Goal: Task Accomplishment & Management: Complete application form

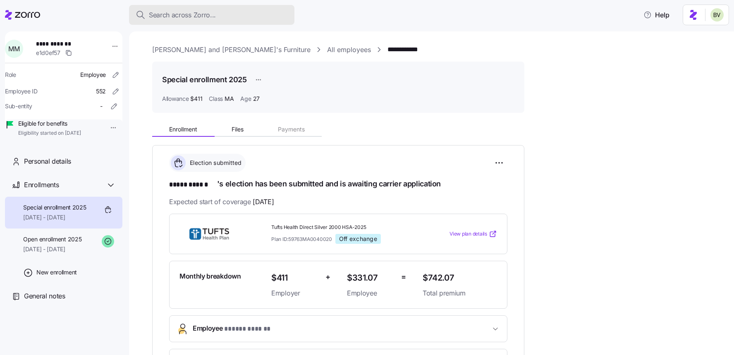
scroll to position [241, 0]
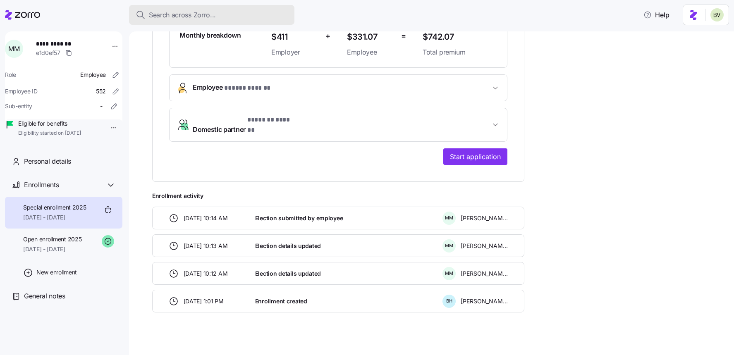
click at [182, 18] on span "Search across Zorro..." at bounding box center [182, 15] width 67 height 10
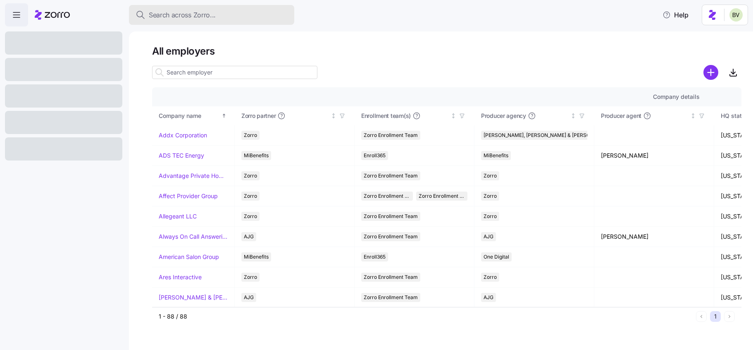
click at [182, 15] on span "Search across Zorro..." at bounding box center [182, 15] width 67 height 10
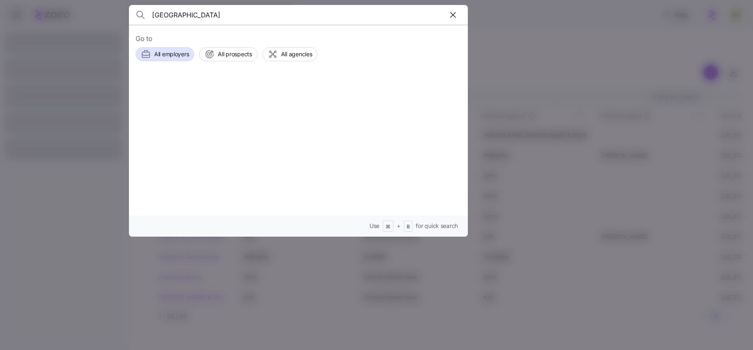
type input "Westminster Village"
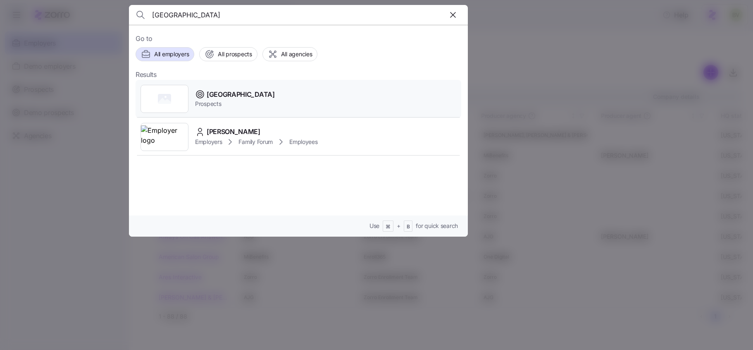
click at [169, 101] on rect at bounding box center [164, 99] width 13 height 10
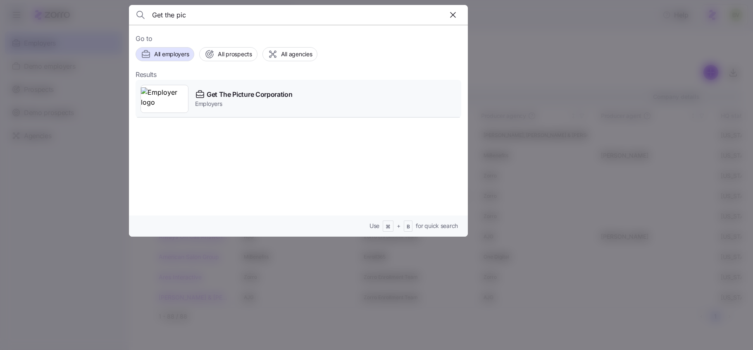
type input "Get the pic"
click at [172, 94] on img at bounding box center [164, 98] width 47 height 23
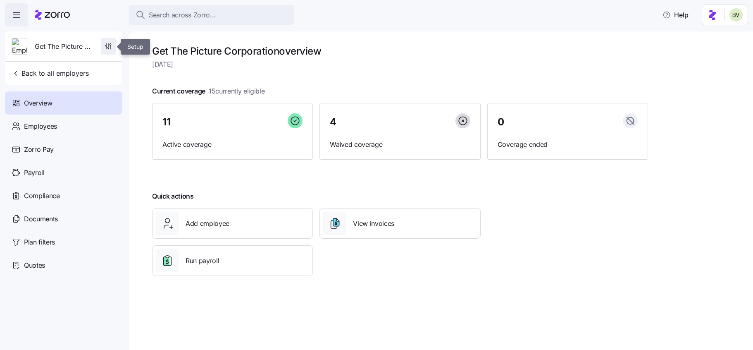
click at [108, 51] on span "button" at bounding box center [108, 46] width 14 height 16
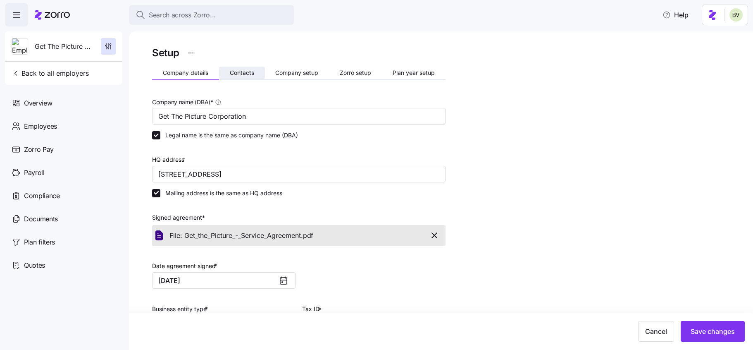
click at [248, 75] on span "Contacts" at bounding box center [242, 73] width 24 height 6
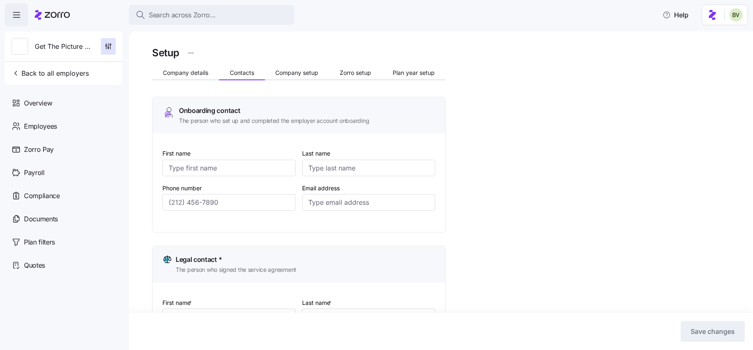
type input "[PERSON_NAME]"
type input "[PERSON_NAME][EMAIL_ADDRESS][DOMAIN_NAME]"
type input "[PERSON_NAME]"
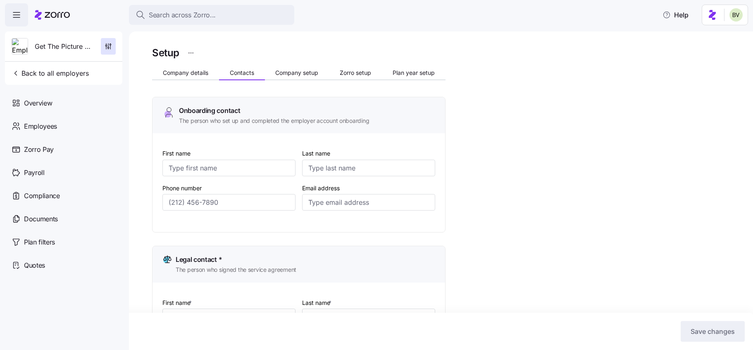
type input "[PERSON_NAME][EMAIL_ADDRESS][DOMAIN_NAME]"
type input "[PERSON_NAME]"
type input "[PERSON_NAME][EMAIL_ADDRESS][DOMAIN_NAME]"
type input "[PERSON_NAME]"
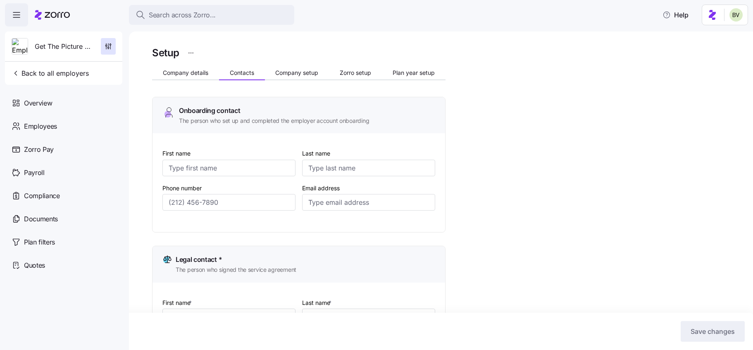
type input "Eichfeld"
type input "[PERSON_NAME][EMAIL_ADDRESS][DOMAIN_NAME]"
type input "[PHONE_NUMBER]"
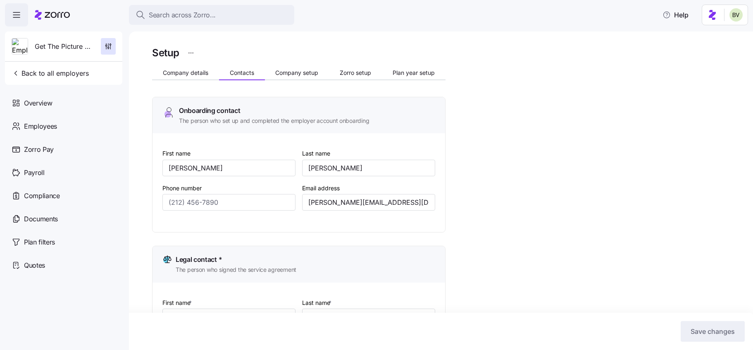
type input "[PHONE_NUMBER]"
click at [72, 129] on div "Employees" at bounding box center [63, 126] width 117 height 23
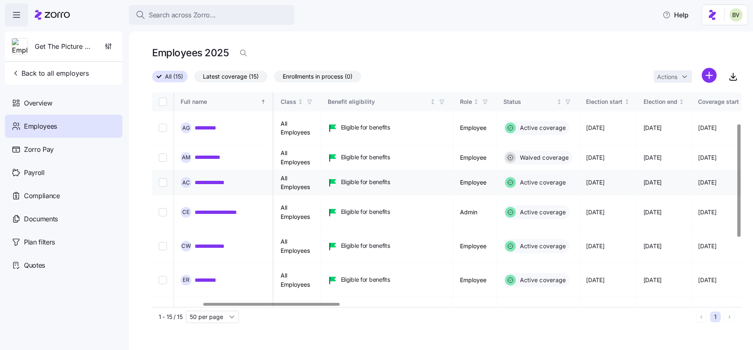
scroll to position [182, 218]
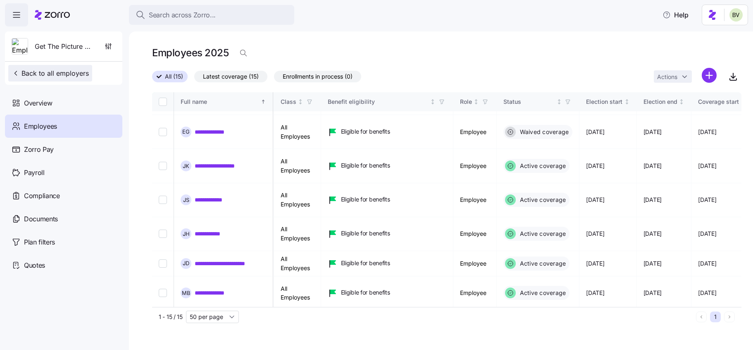
click at [52, 71] on span "Back to all employers" at bounding box center [50, 73] width 77 height 10
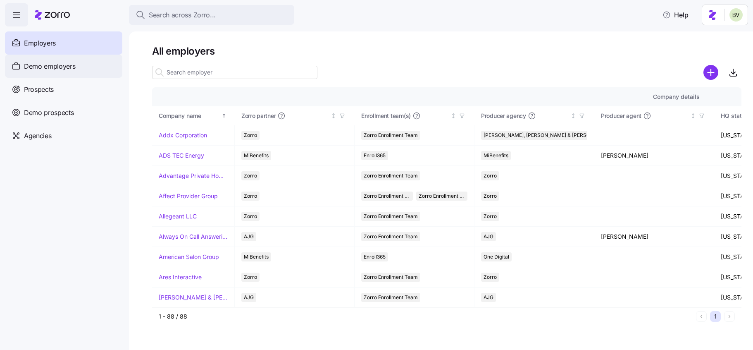
click at [57, 70] on span "Demo employers" at bounding box center [50, 66] width 52 height 10
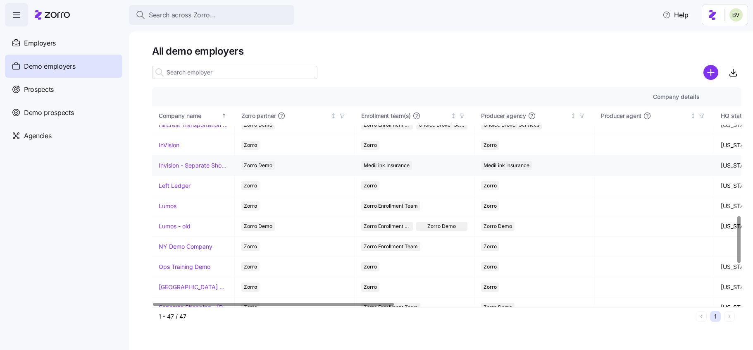
scroll to position [599, 0]
click at [170, 204] on link "Lumos" at bounding box center [168, 205] width 18 height 8
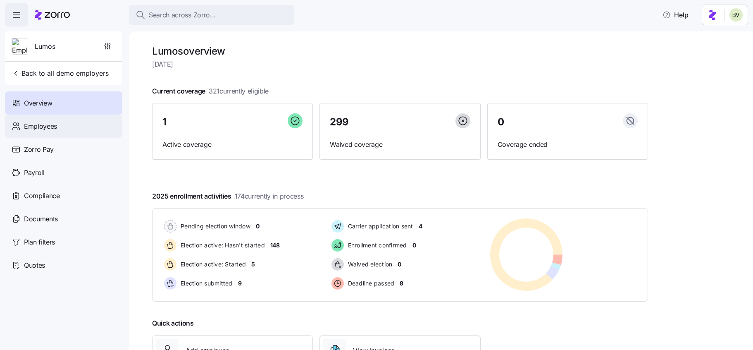
click at [84, 128] on div "Employees" at bounding box center [63, 126] width 117 height 23
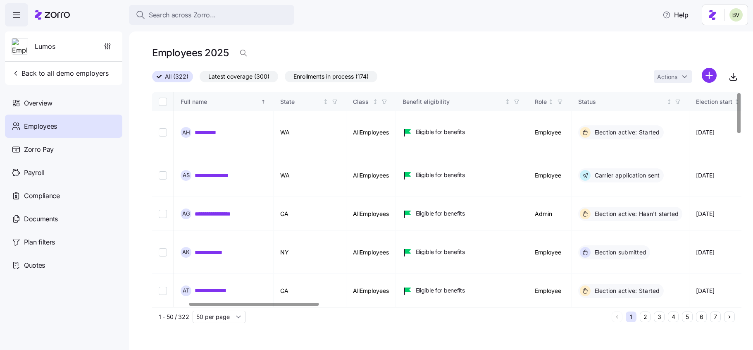
scroll to position [0, 177]
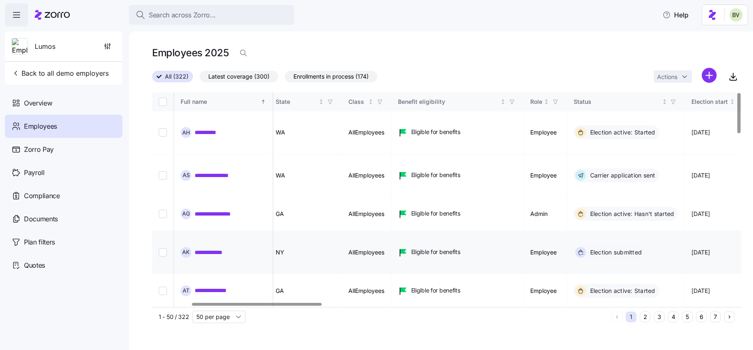
click at [225, 248] on link "**********" at bounding box center [213, 252] width 36 height 8
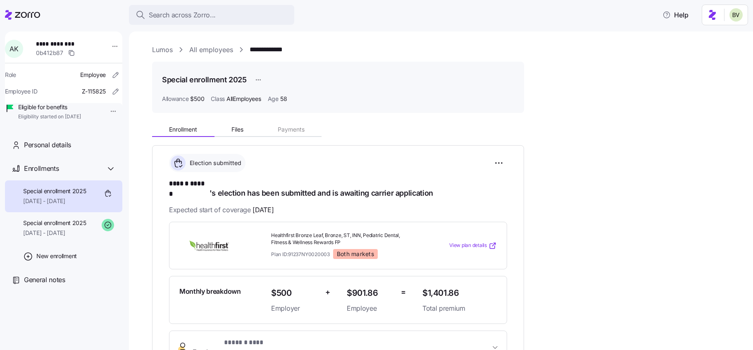
scroll to position [198, 0]
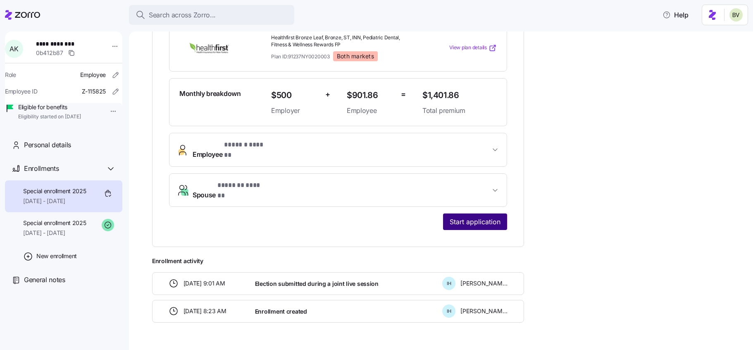
click at [478, 217] on span "Start application" at bounding box center [475, 222] width 51 height 10
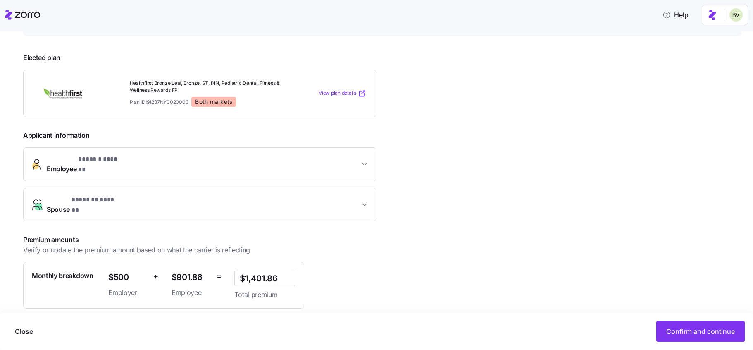
scroll to position [155, 0]
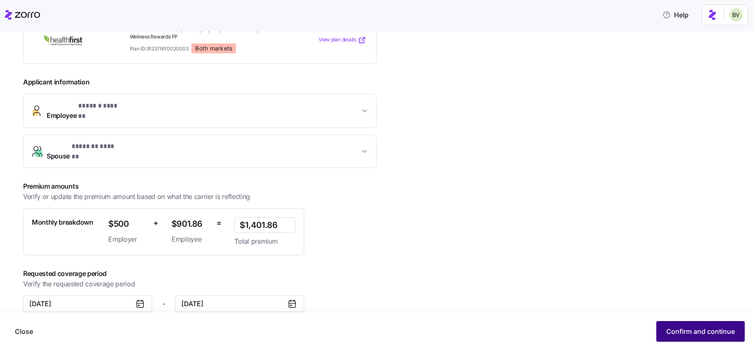
click at [689, 331] on span "Confirm and continue" at bounding box center [701, 331] width 69 height 10
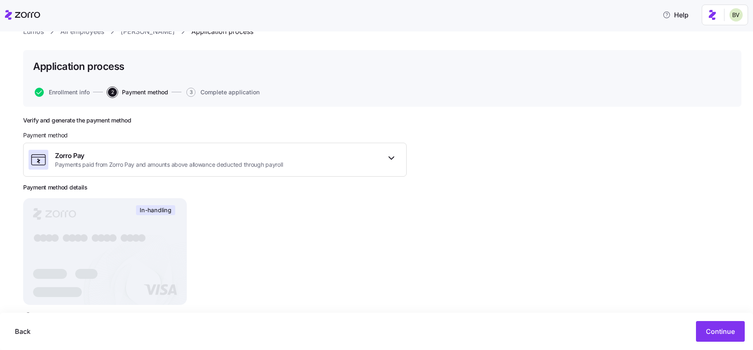
scroll to position [61, 0]
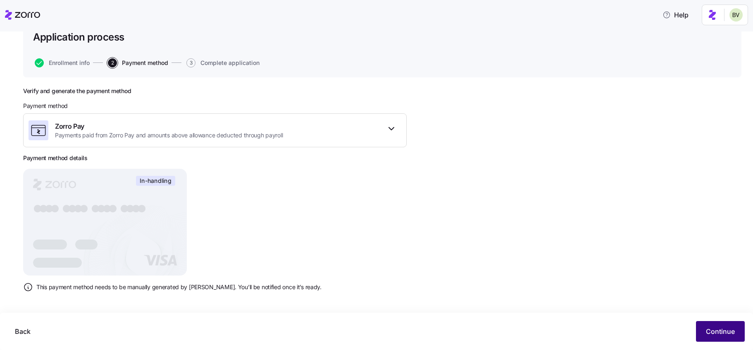
click at [702, 333] on button "Continue" at bounding box center [720, 331] width 49 height 21
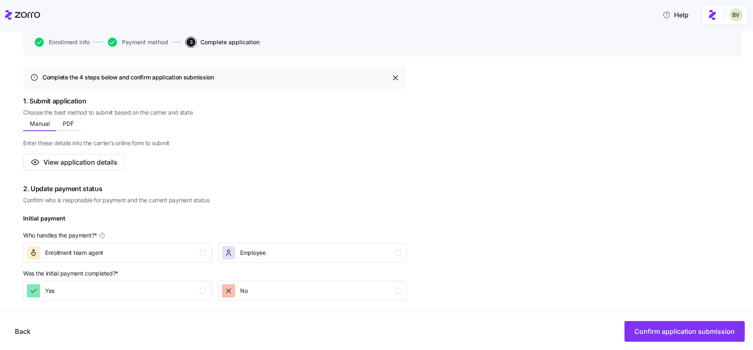
scroll to position [91, 0]
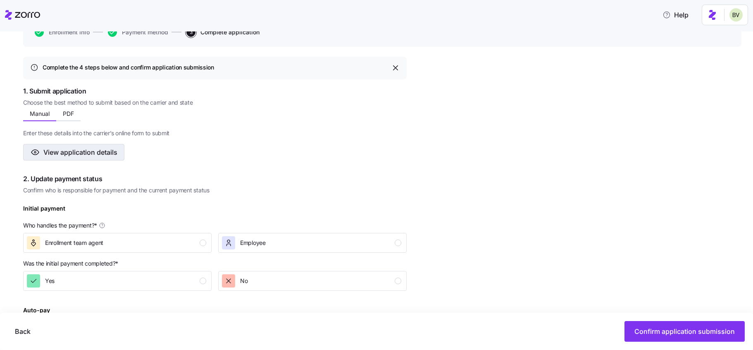
click at [91, 151] on span "View application details" at bounding box center [80, 152] width 74 height 10
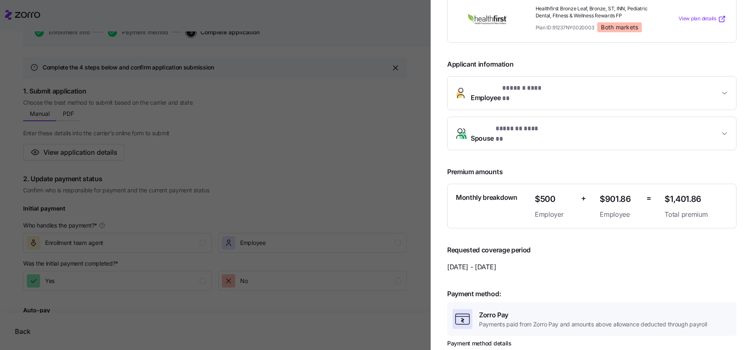
scroll to position [0, 0]
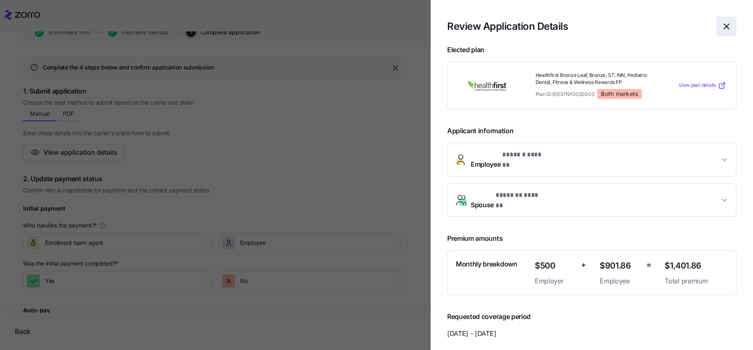
click at [729, 29] on icon "button" at bounding box center [727, 27] width 10 height 10
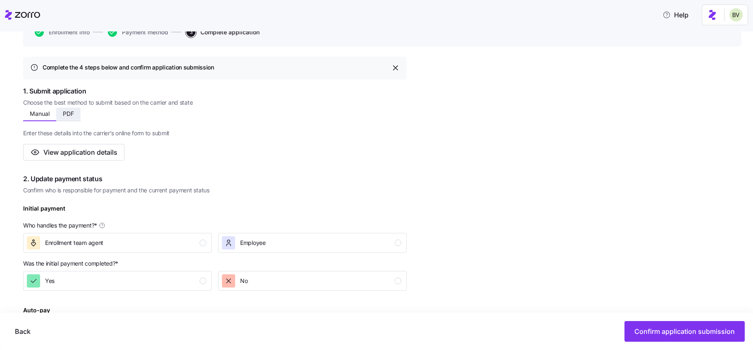
click at [69, 115] on span "PDF" at bounding box center [68, 114] width 11 height 6
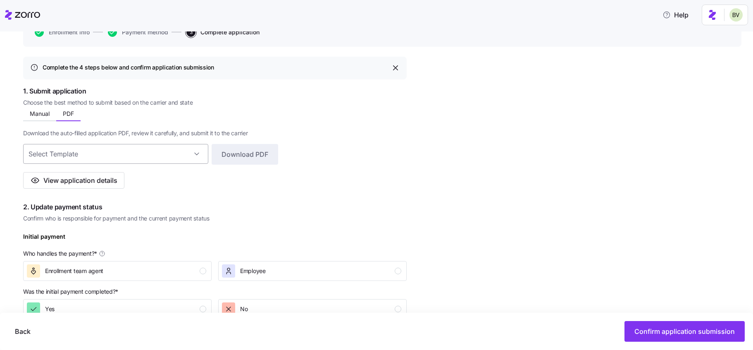
click at [197, 155] on input at bounding box center [115, 154] width 185 height 20
click at [420, 191] on div "Complete the 4 steps below and confirm application submission 1. Submit applica…" at bounding box center [382, 354] width 719 height 595
